Goal: Check status: Check status

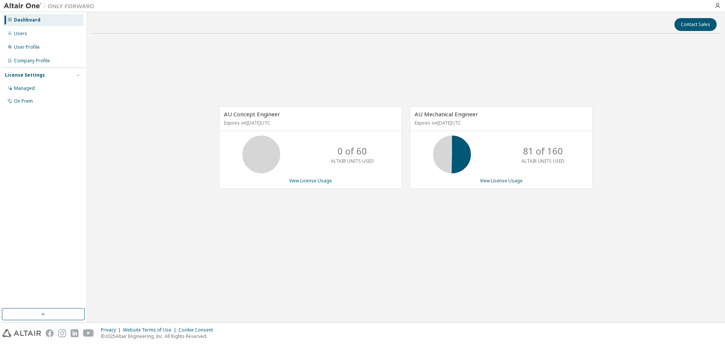
click at [394, 256] on div "AU Concept Engineer Expires on [DATE] UTC 0 of 60 ALTAIR UNITS USED View Licens…" at bounding box center [406, 152] width 631 height 224
